Goal: Information Seeking & Learning: Learn about a topic

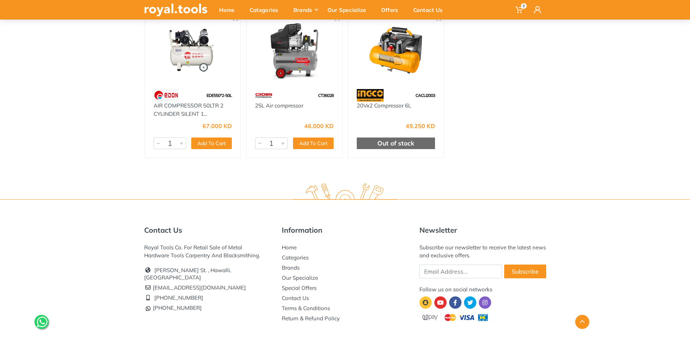
scroll to position [163, 0]
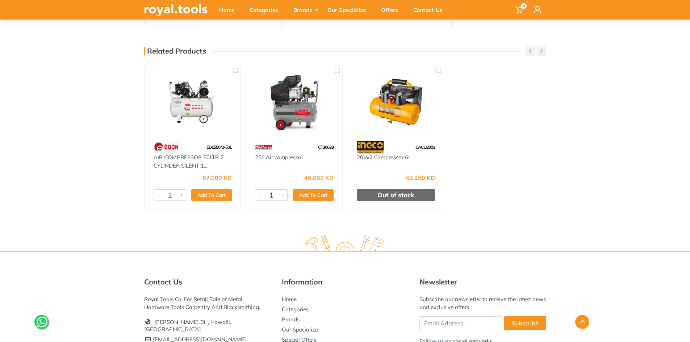
click at [320, 120] on img at bounding box center [294, 103] width 83 height 62
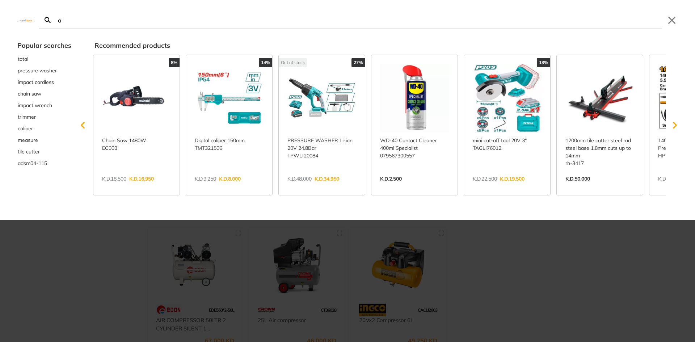
type input "a"
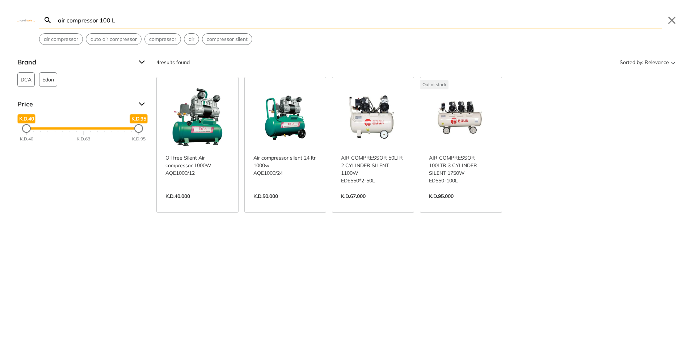
type input "air compressor 100 L"
